Goal: Register for event/course

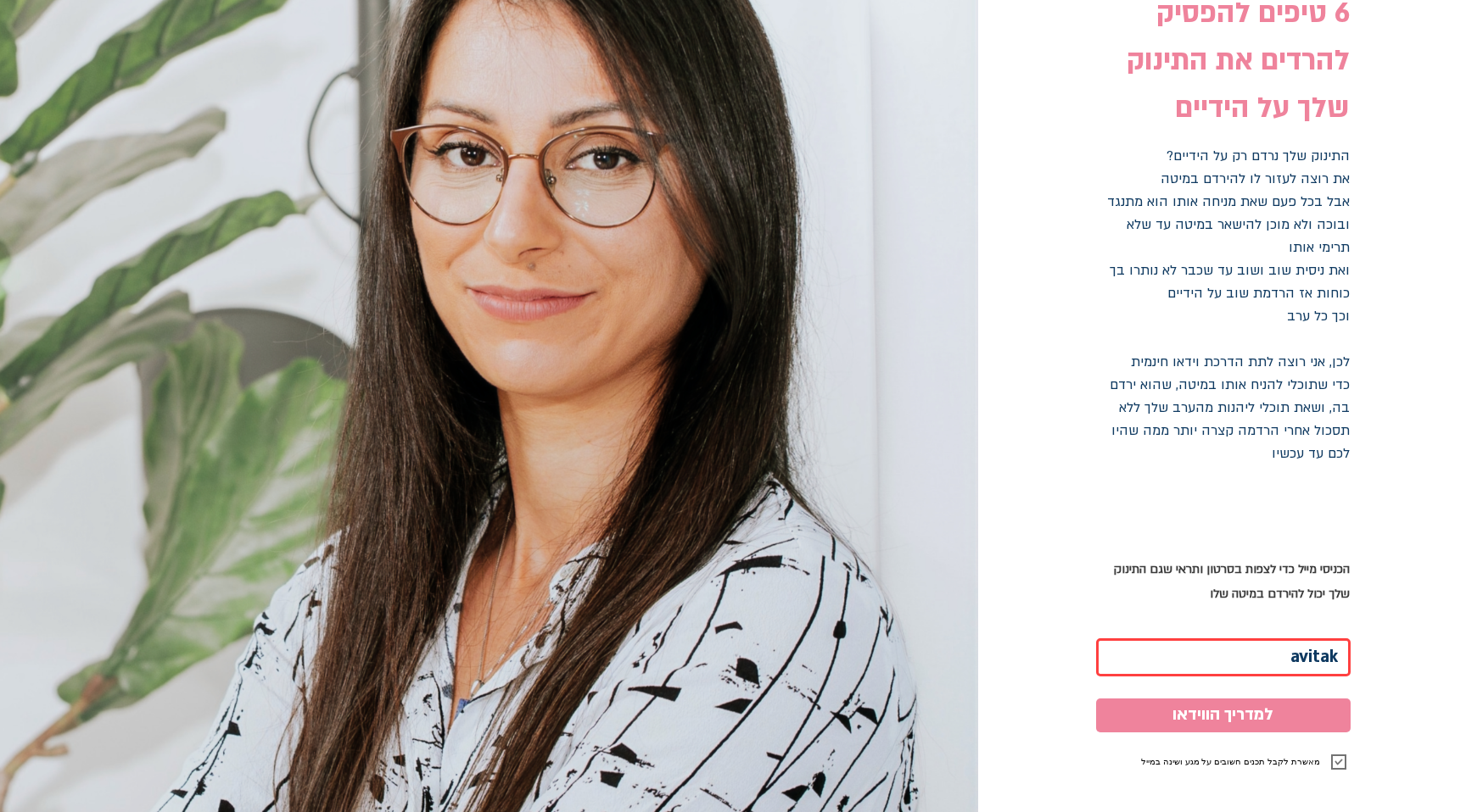
click at [1220, 656] on input "avitak" at bounding box center [1223, 657] width 254 height 38
type input "[EMAIL_ADDRESS][DOMAIN_NAME]"
click at [1285, 699] on button "למדריך הווידאו" at bounding box center [1223, 716] width 254 height 34
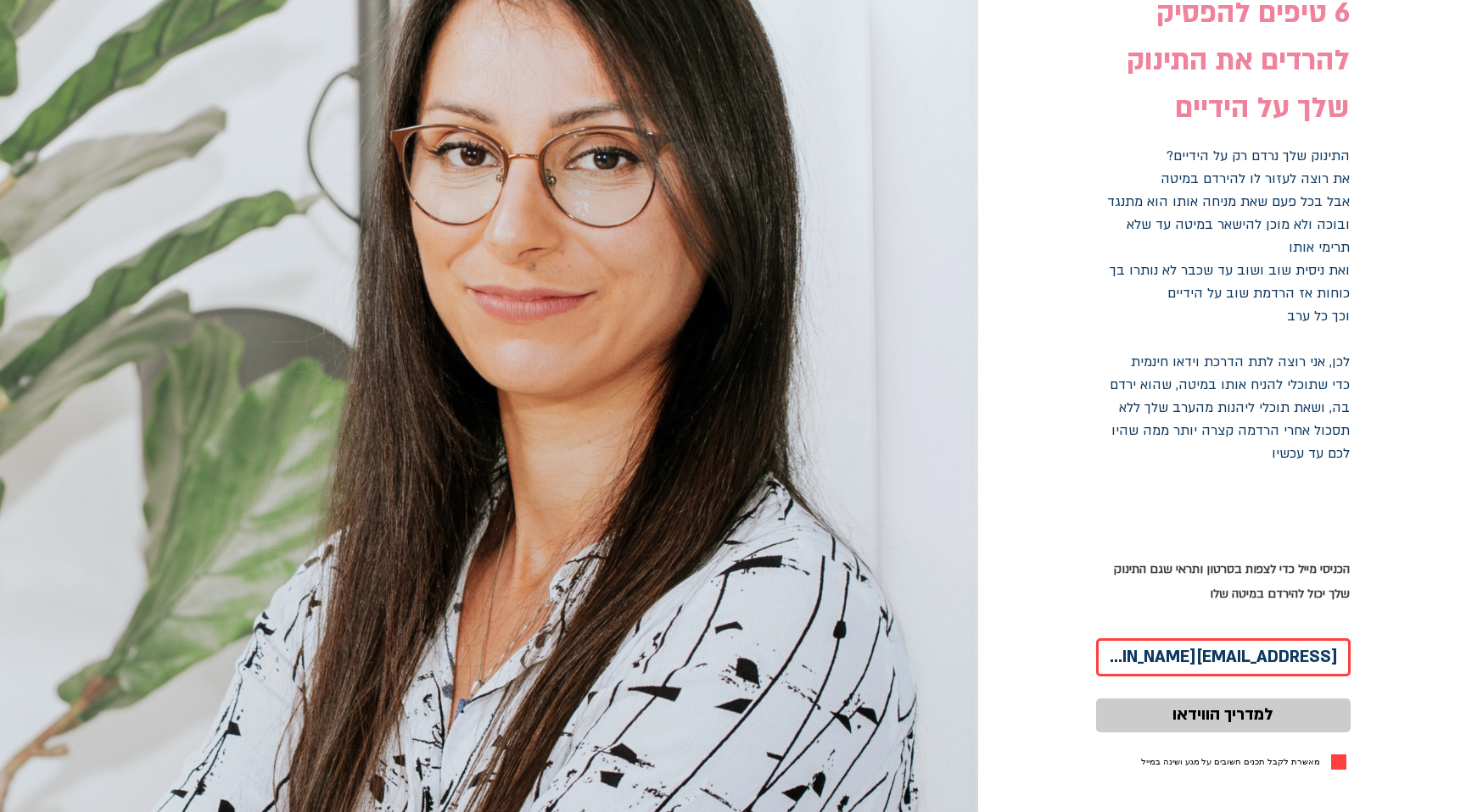
checkbox input "false"
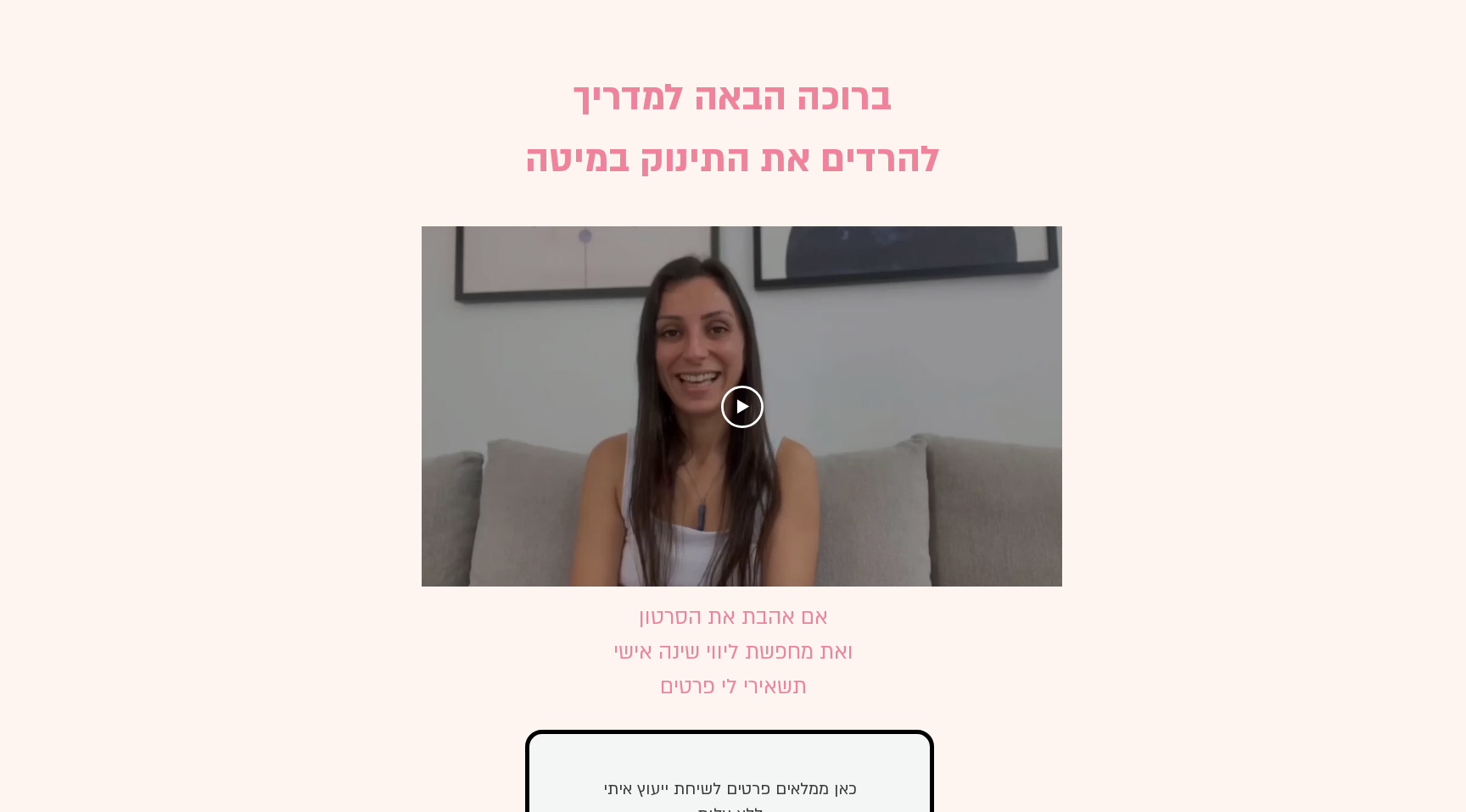
click at [745, 434] on div "main content" at bounding box center [742, 407] width 641 height 361
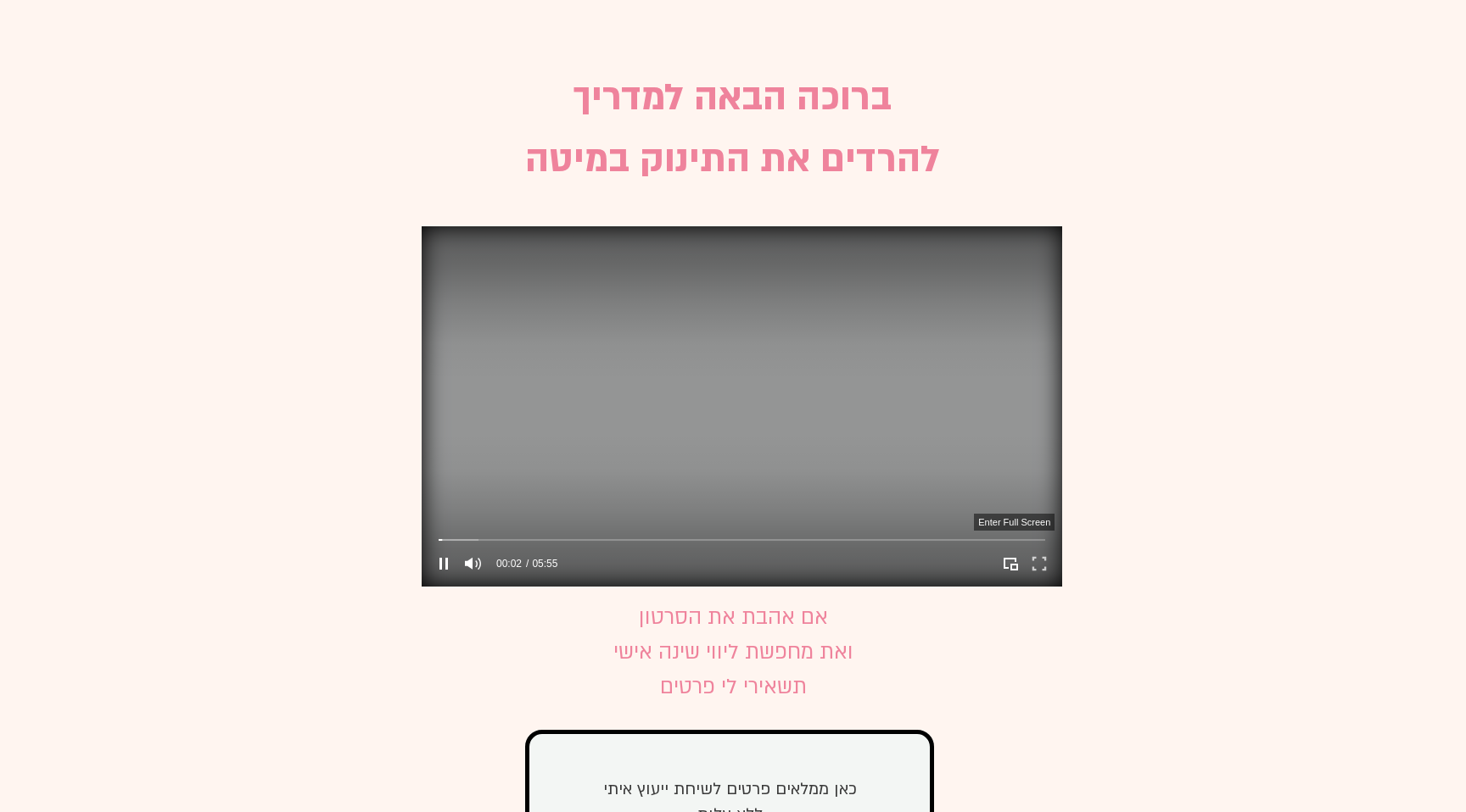
click at [1038, 574] on icon "Enter full screen" at bounding box center [1039, 564] width 27 height 27
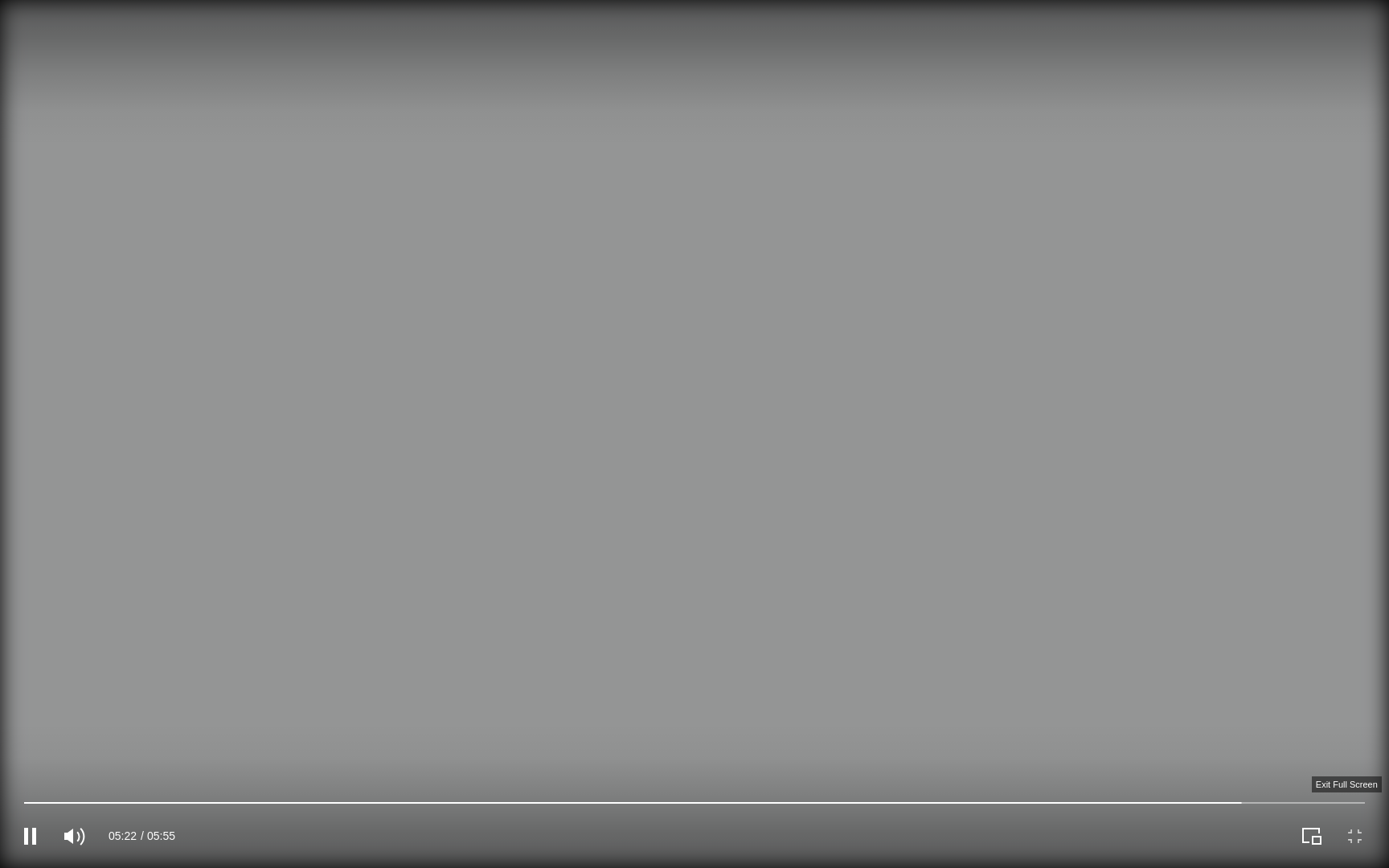
click at [1351, 769] on icon "Exit full screen" at bounding box center [1356, 835] width 23 height 23
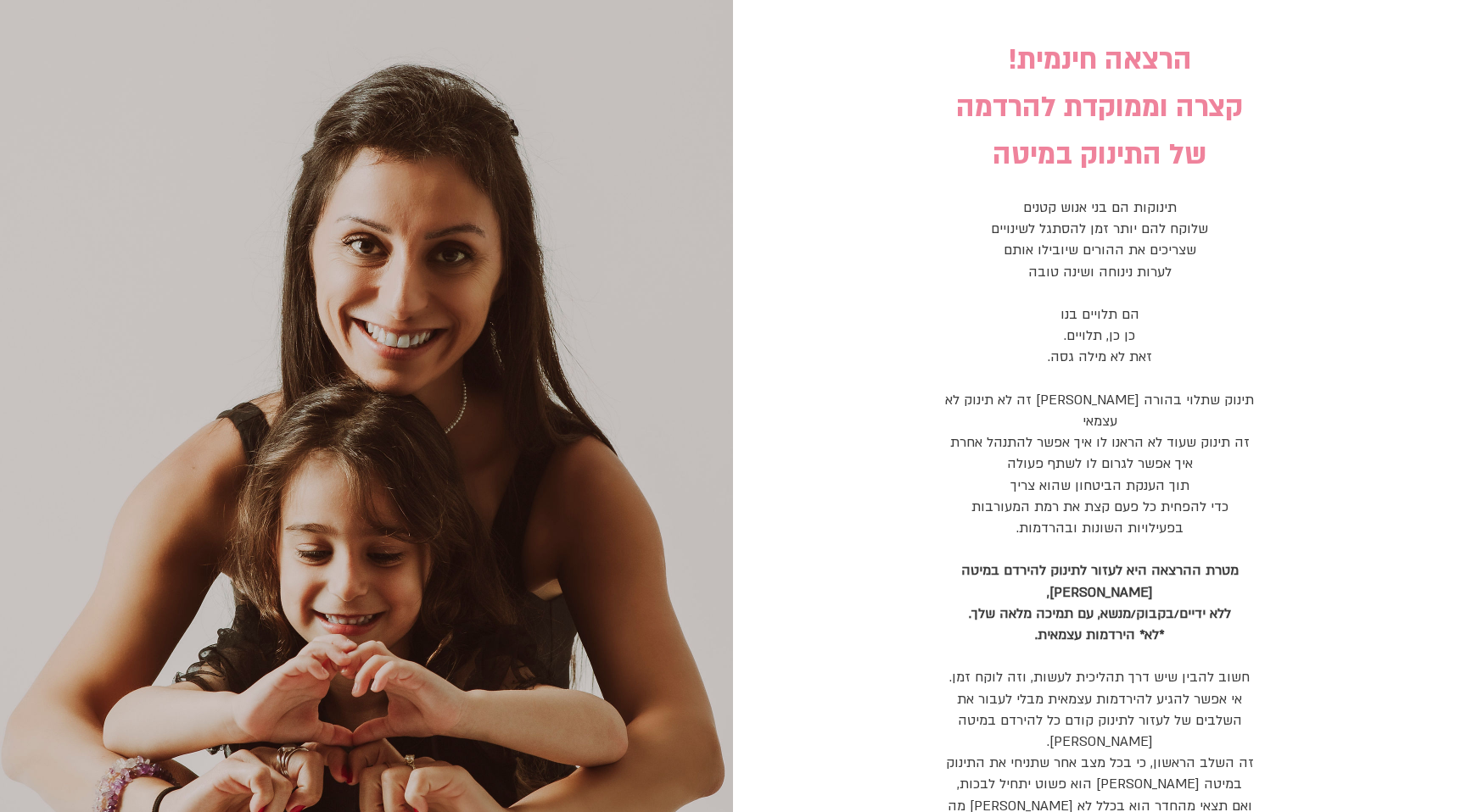
scroll to position [340, 0]
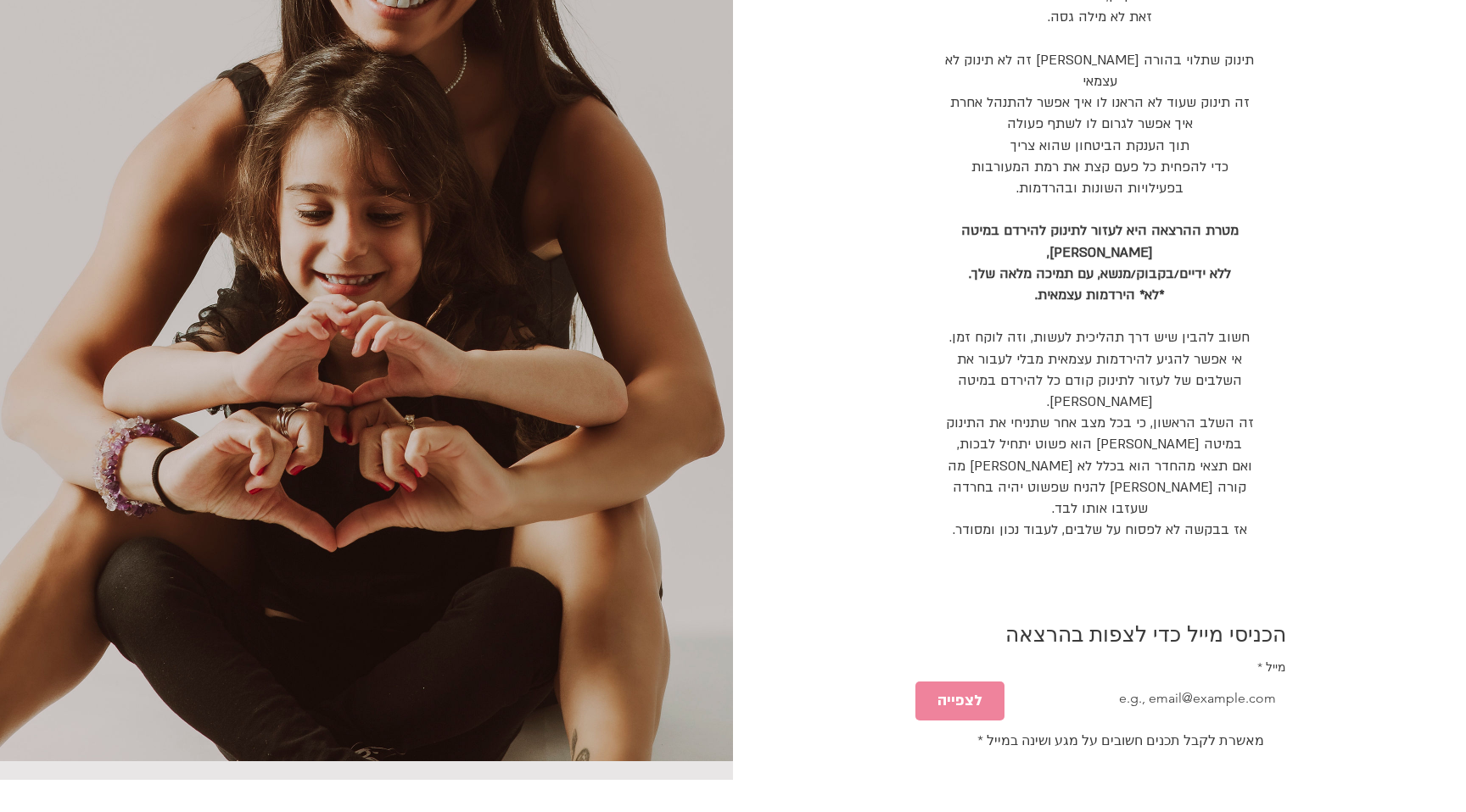
click at [1133, 682] on input "מייל *" at bounding box center [1153, 699] width 266 height 34
click at [1283, 735] on span "טופס-הרצאה-להרדים-במיטה" at bounding box center [1280, 741] width 12 height 12
type input "[EMAIL_ADDRESS][DOMAIN_NAME]"
click at [1286, 741] on input "מאשרת לקבל תכנים חשובים על מגע ושינה במייל *" at bounding box center [1286, 741] width 1 height 1
checkbox input "true"
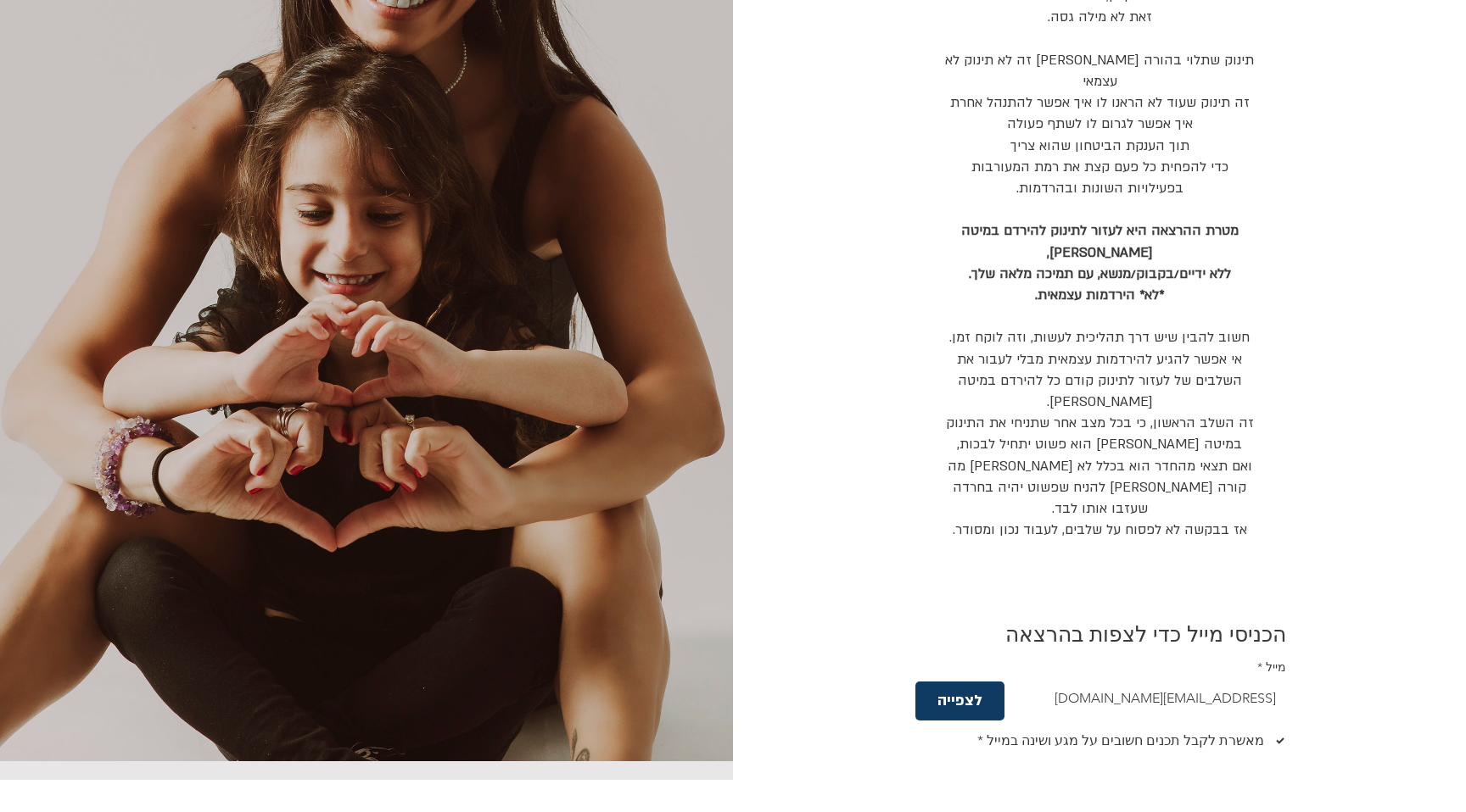
click at [924, 682] on button "לצפייה" at bounding box center [960, 700] width 89 height 39
checkbox input "false"
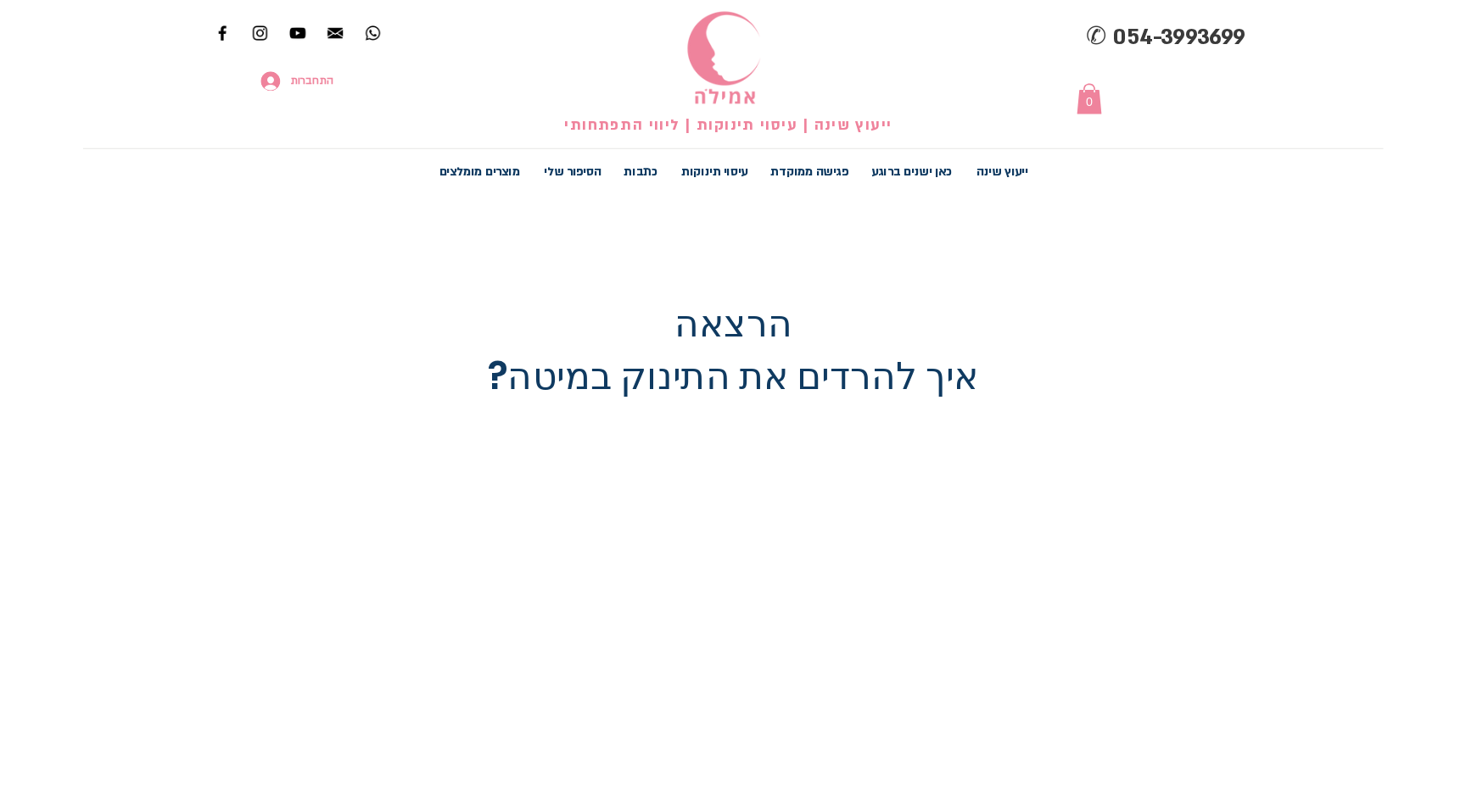
scroll to position [340, 0]
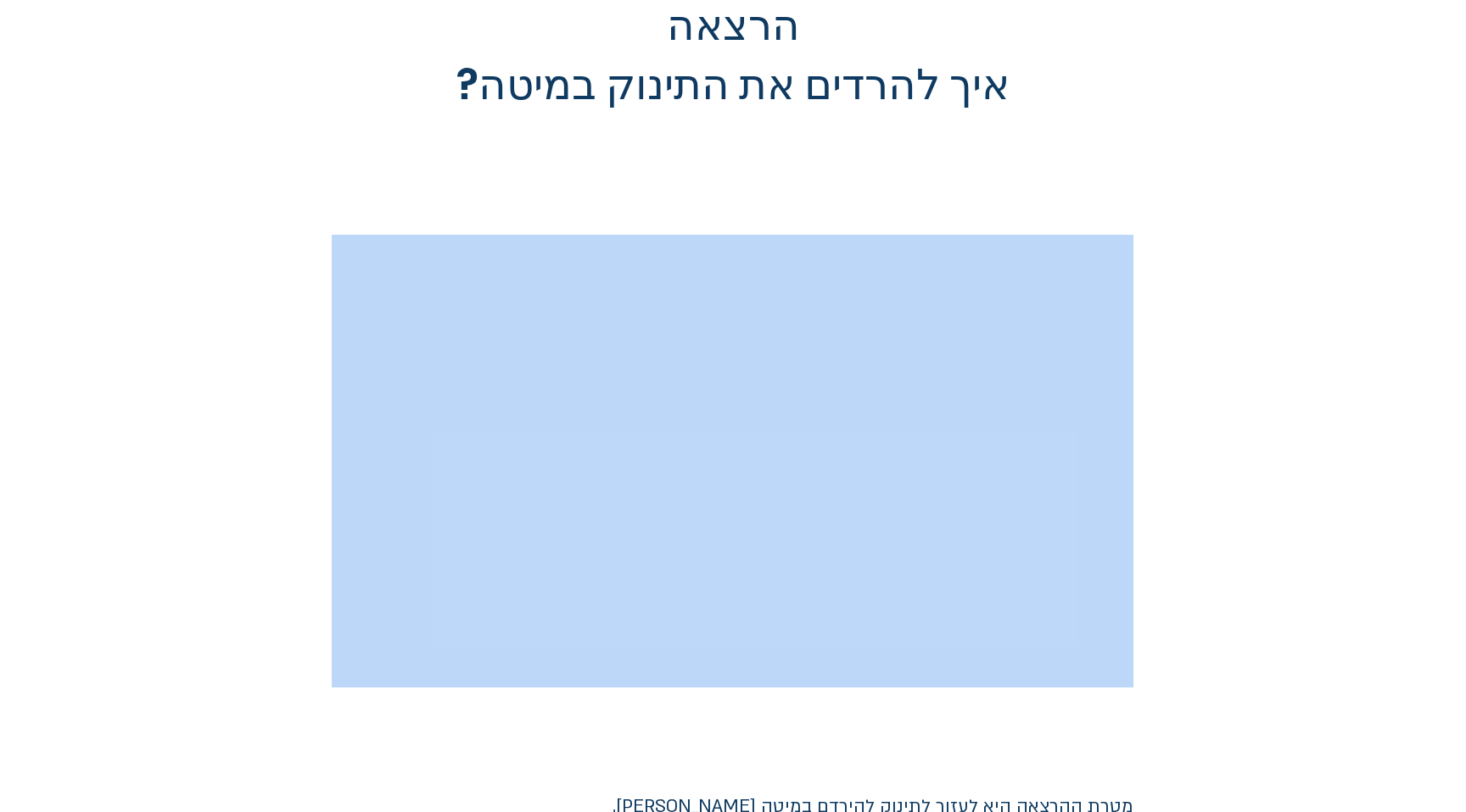
drag, startPoint x: 1255, startPoint y: 647, endPoint x: 1189, endPoint y: 446, distance: 211.6
click at [1189, 473] on div "הרצאה איך להרדים את התינוק במיטה? מטרת ההרצאה היא לעזור לתינוק להירדם במיטה שלו…" at bounding box center [733, 651] width 1466 height 1533
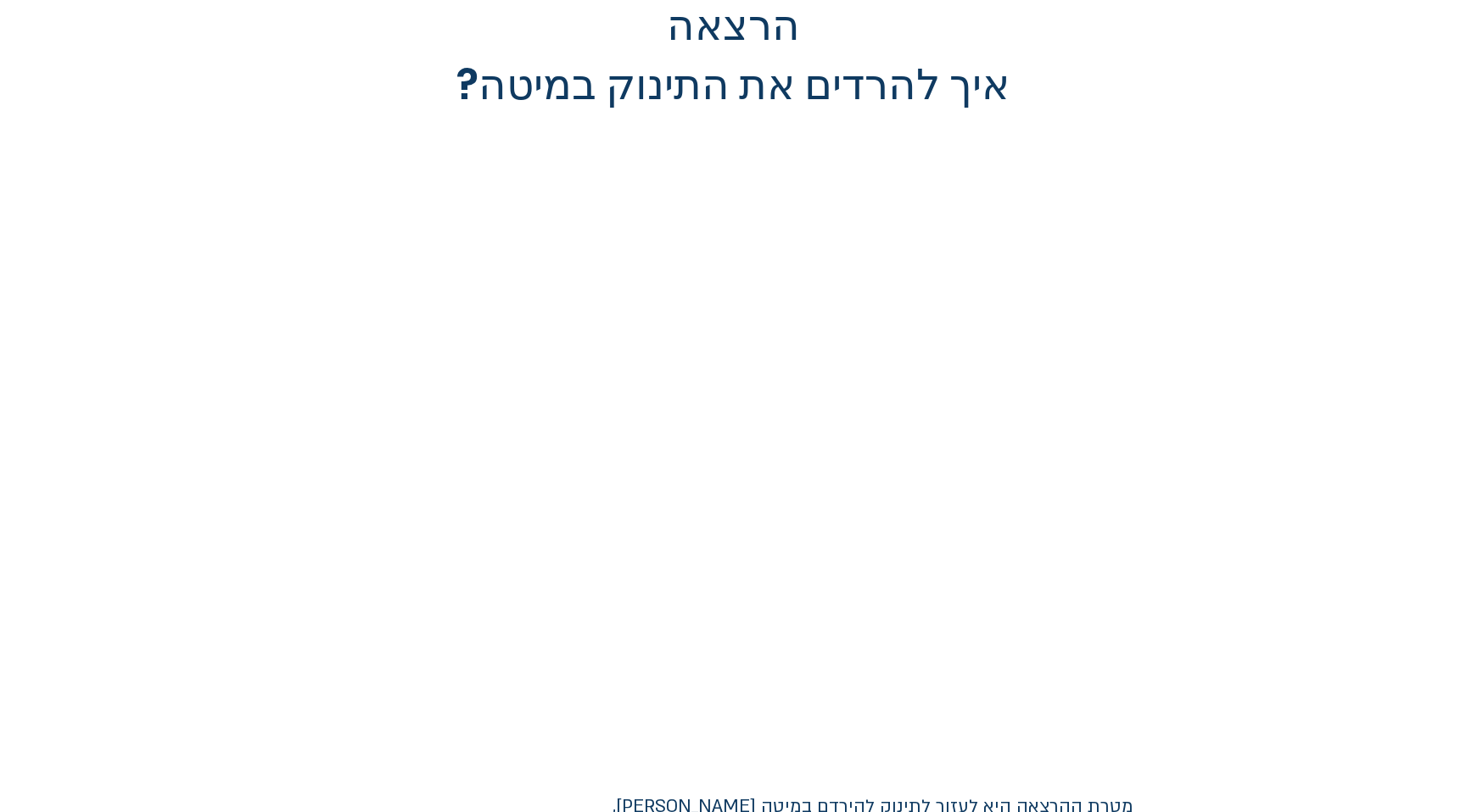
click at [1442, 292] on div at bounding box center [733, 460] width 1466 height 470
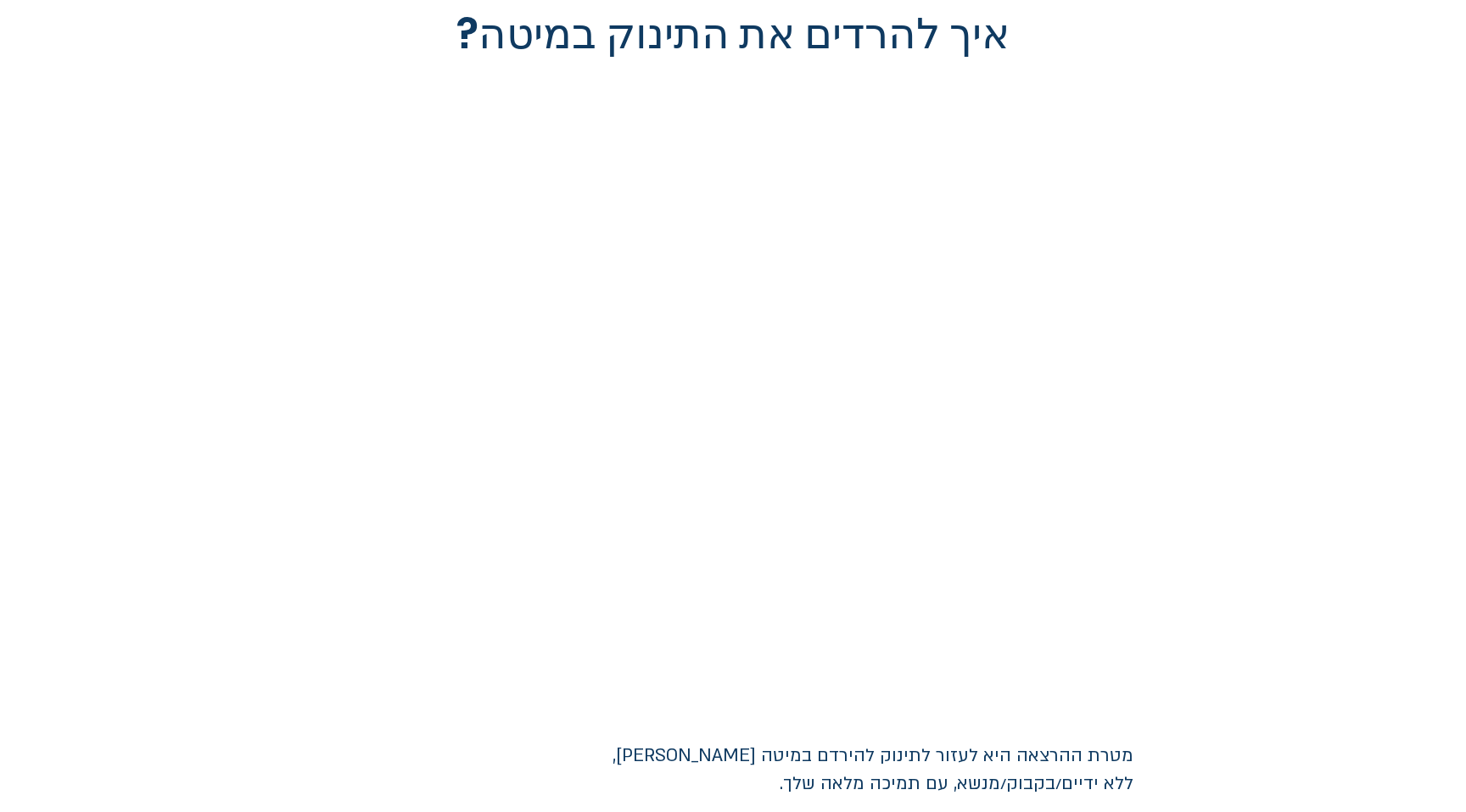
scroll to position [391, 0]
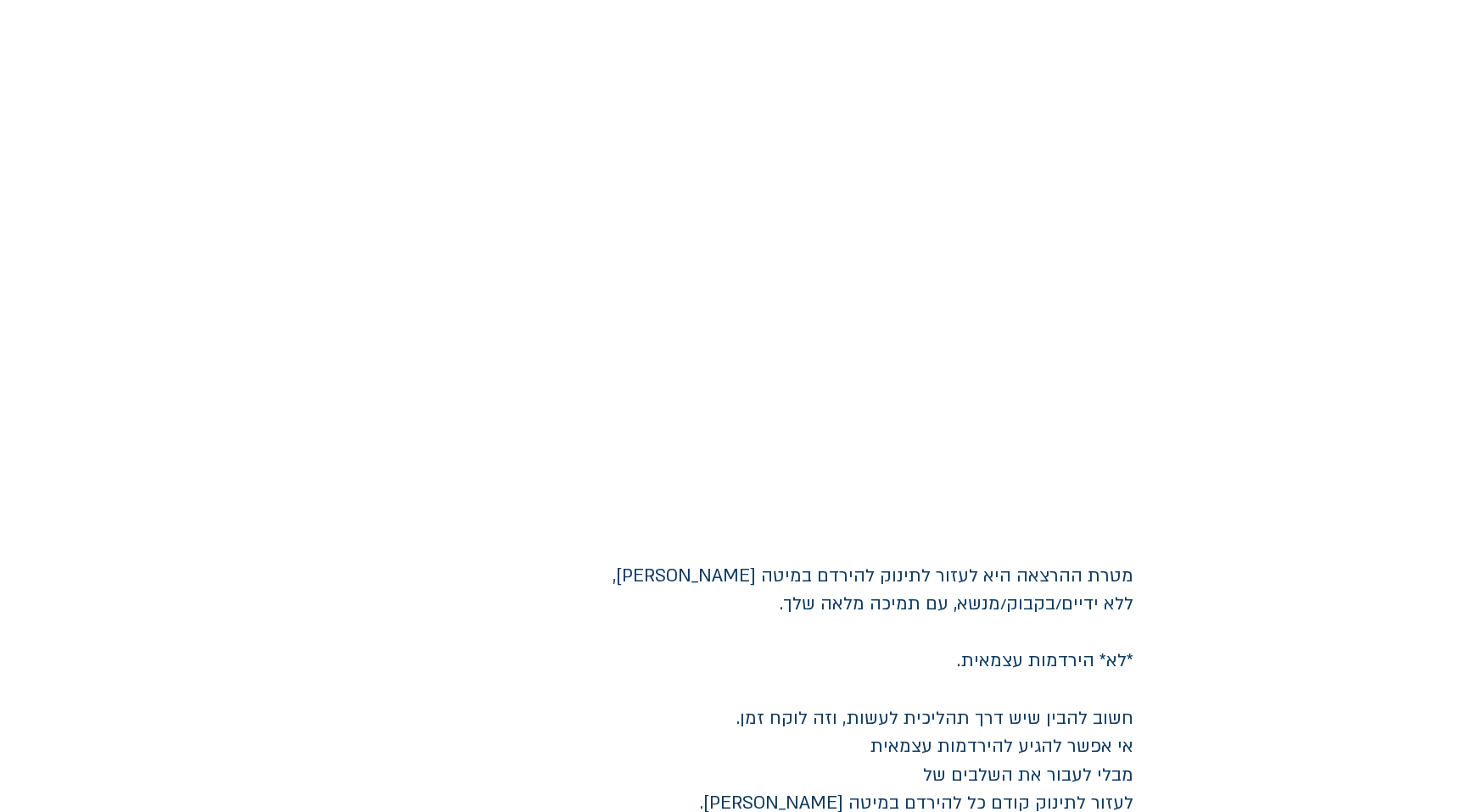
scroll to position [420, 0]
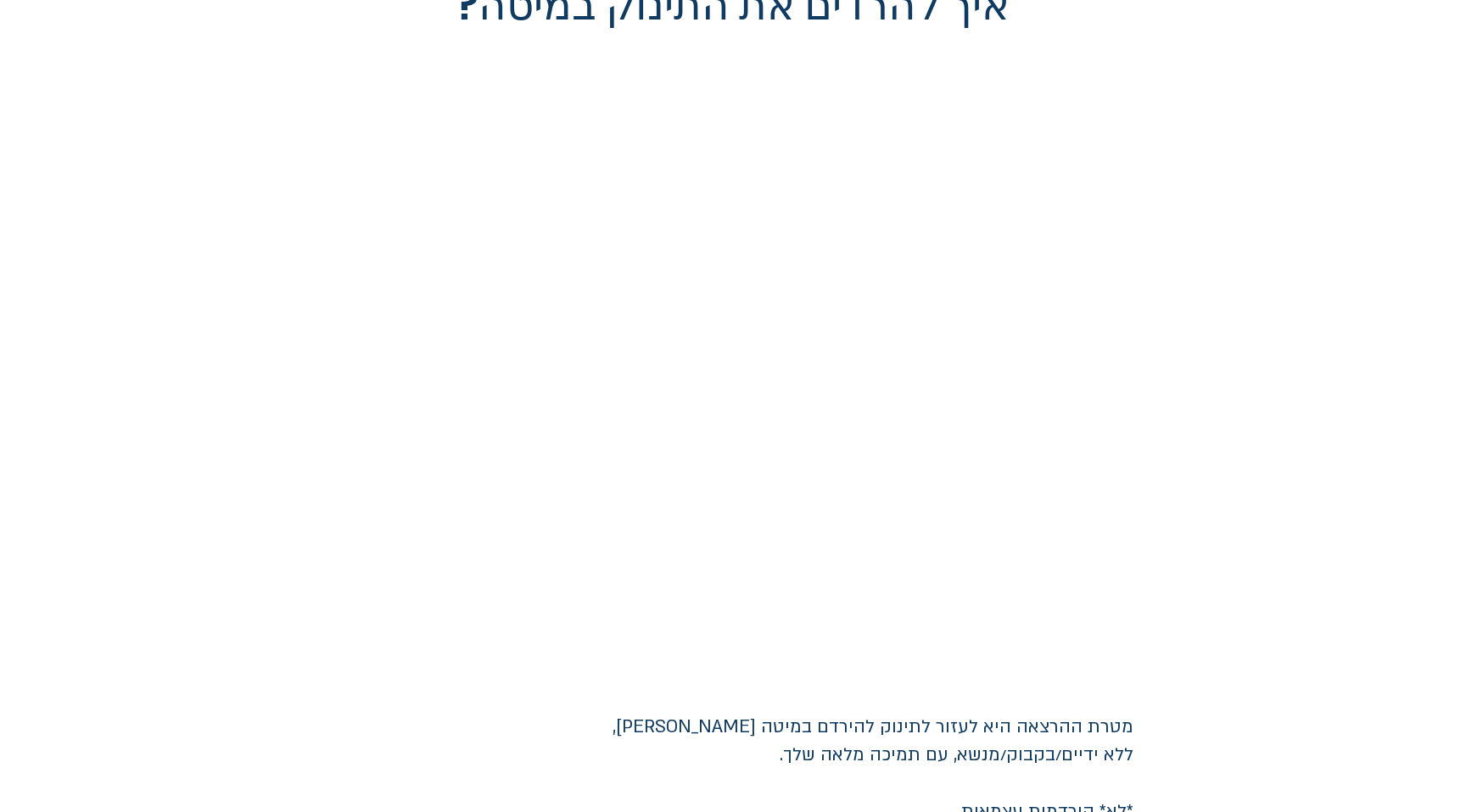
click at [159, 388] on div at bounding box center [733, 380] width 1466 height 470
